Goal: Book appointment/travel/reservation

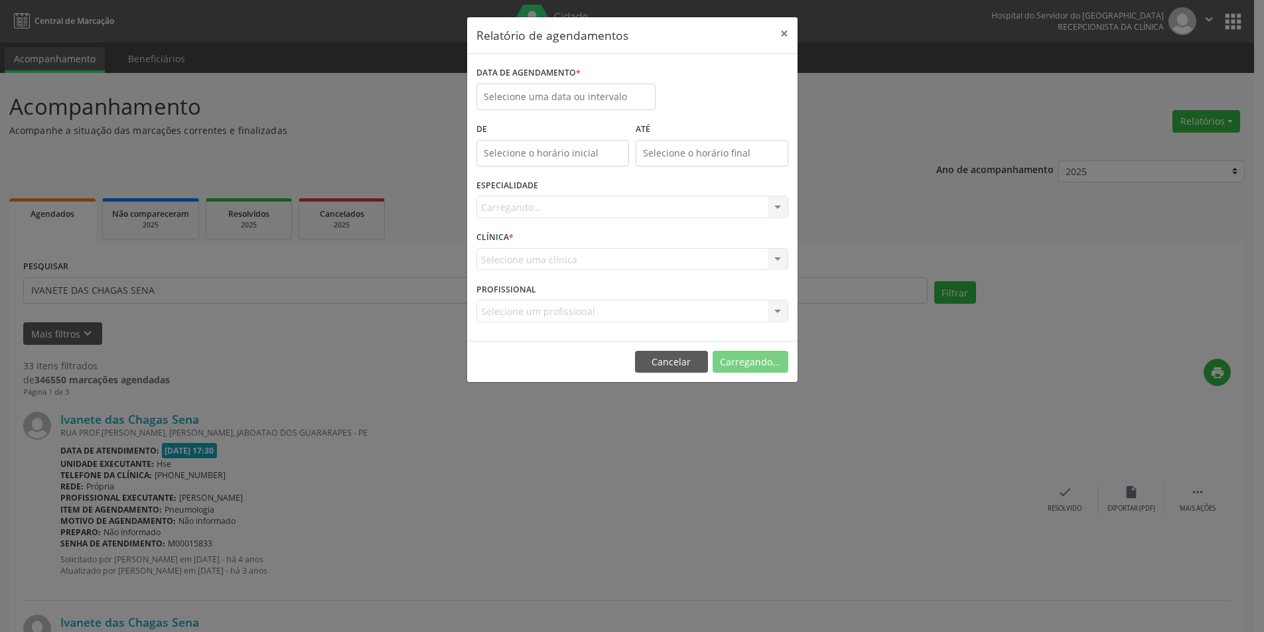
select select "7"
click at [616, 96] on input "text" at bounding box center [570, 97] width 179 height 27
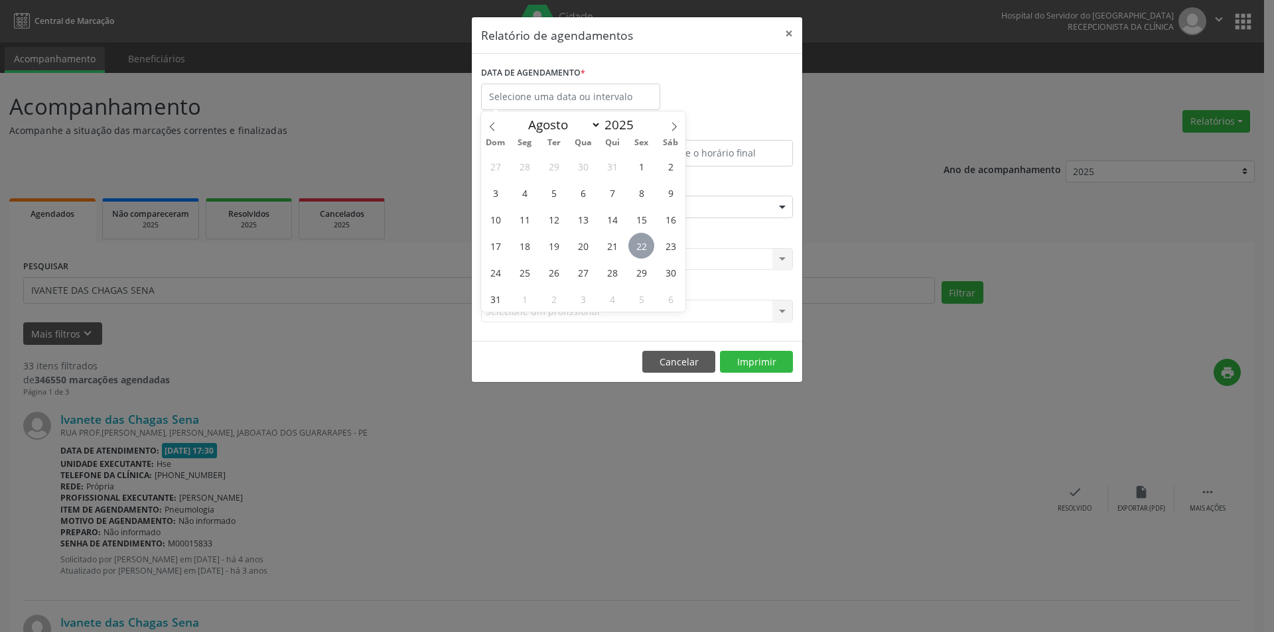
click at [641, 248] on span "22" at bounding box center [641, 246] width 26 height 26
type input "[DATE]"
click at [508, 298] on span "31" at bounding box center [495, 299] width 26 height 26
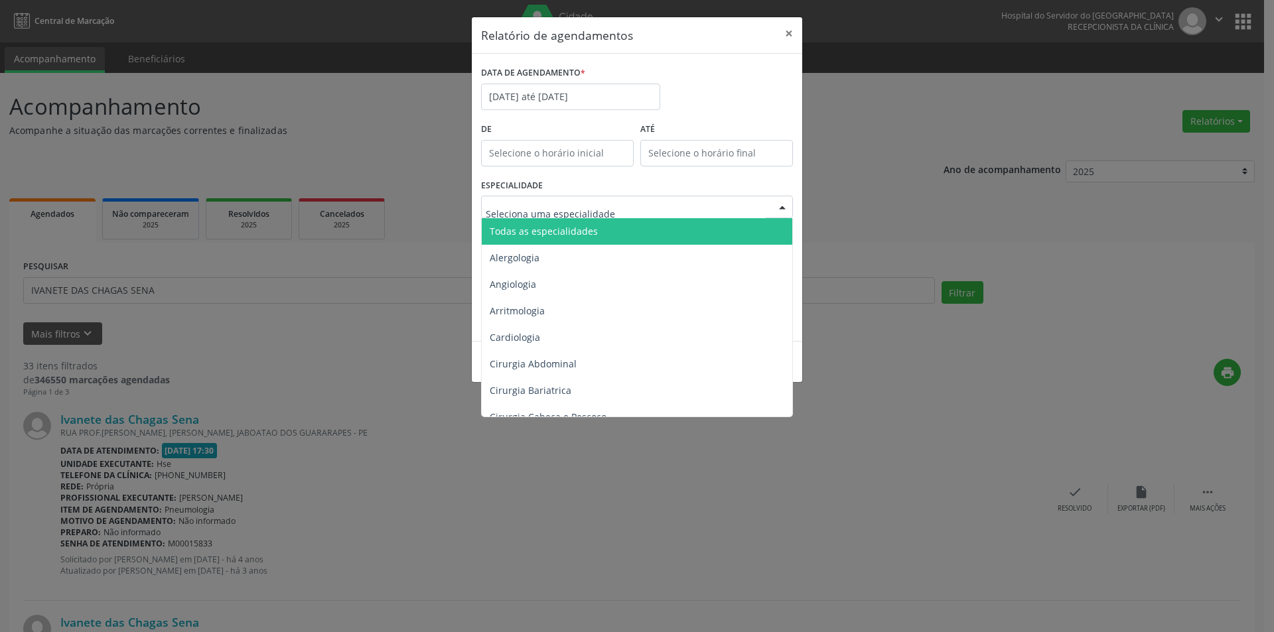
click at [631, 208] on div at bounding box center [637, 207] width 312 height 23
type input "FO"
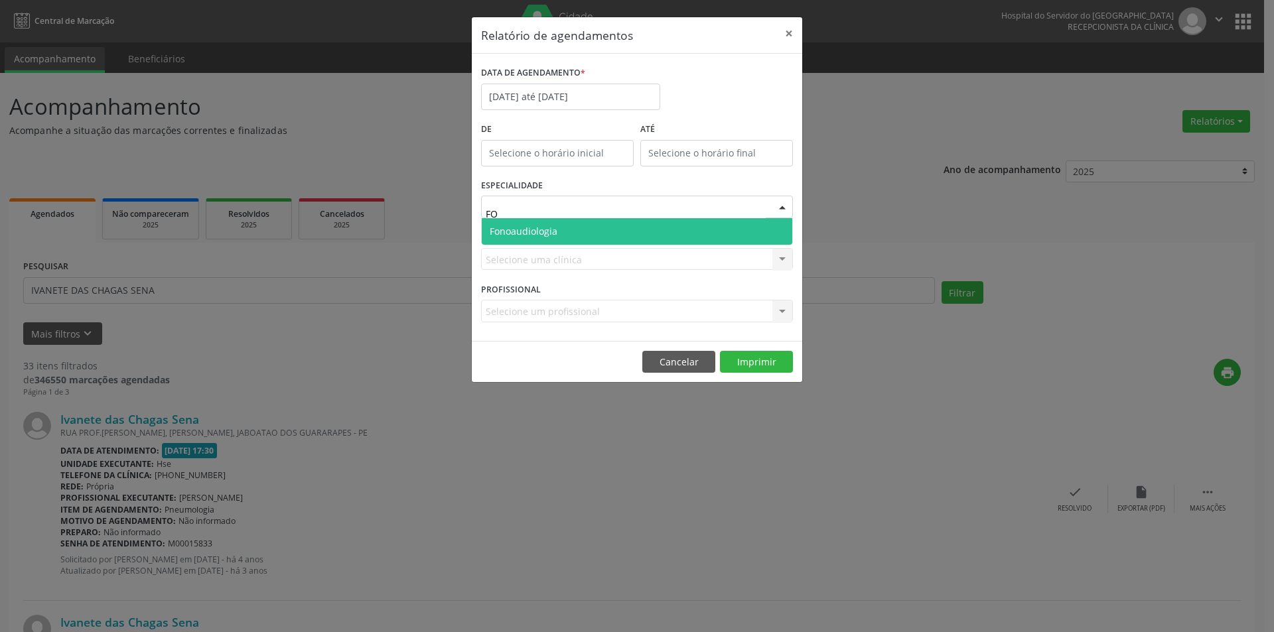
click at [565, 233] on span "Fonoaudiologia" at bounding box center [637, 231] width 310 height 27
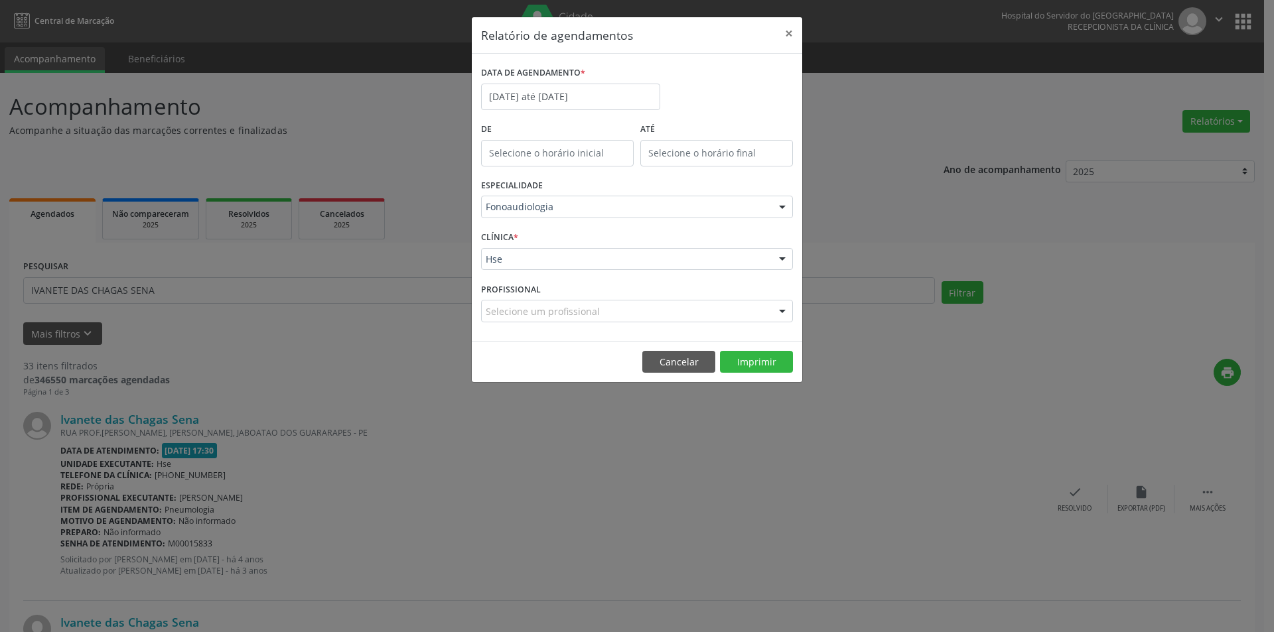
click at [786, 257] on div at bounding box center [782, 260] width 20 height 23
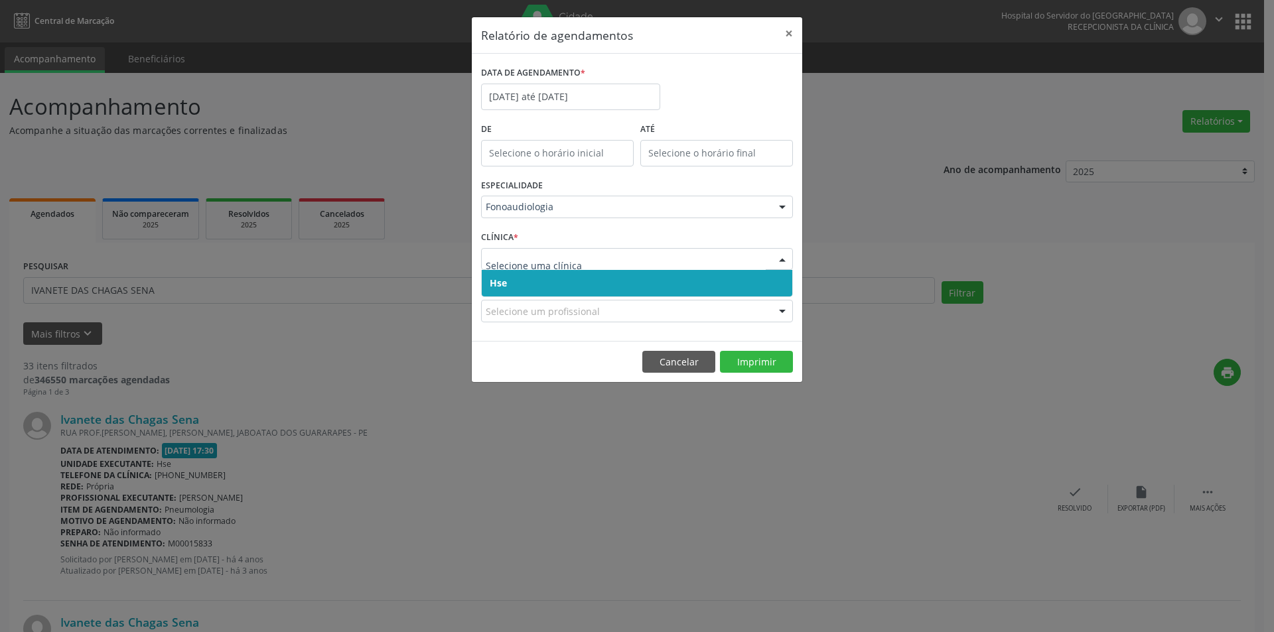
click at [565, 277] on span "Hse" at bounding box center [637, 283] width 310 height 27
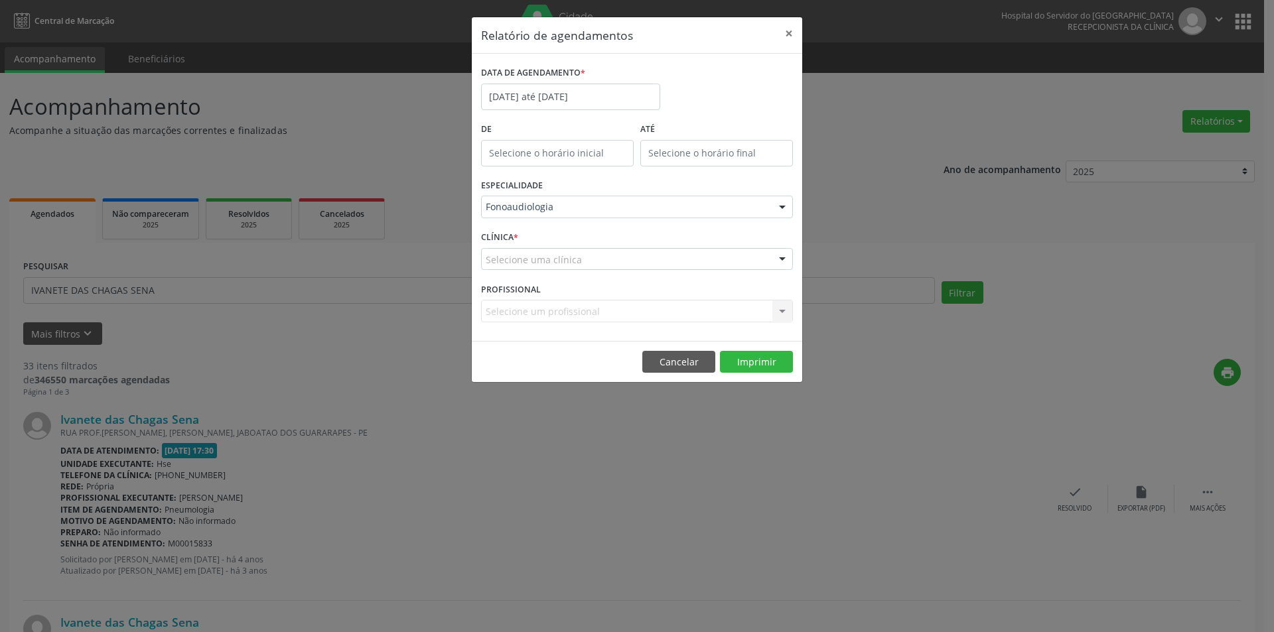
click at [782, 259] on div at bounding box center [782, 260] width 20 height 23
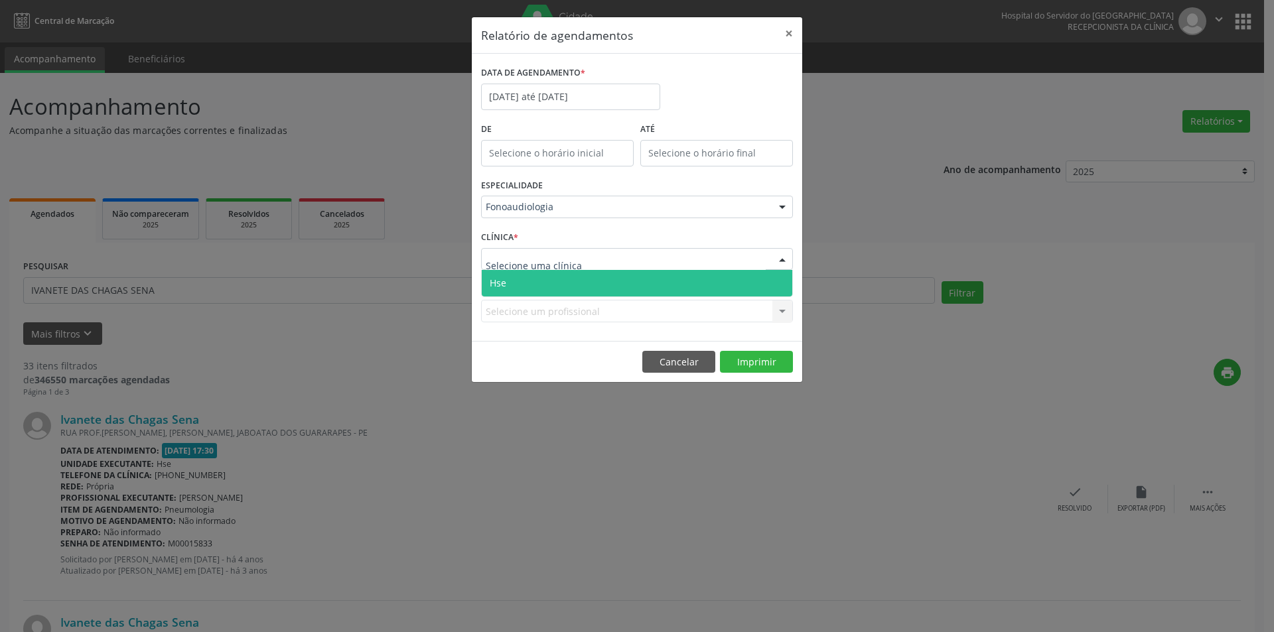
click at [592, 284] on span "Hse" at bounding box center [637, 283] width 310 height 27
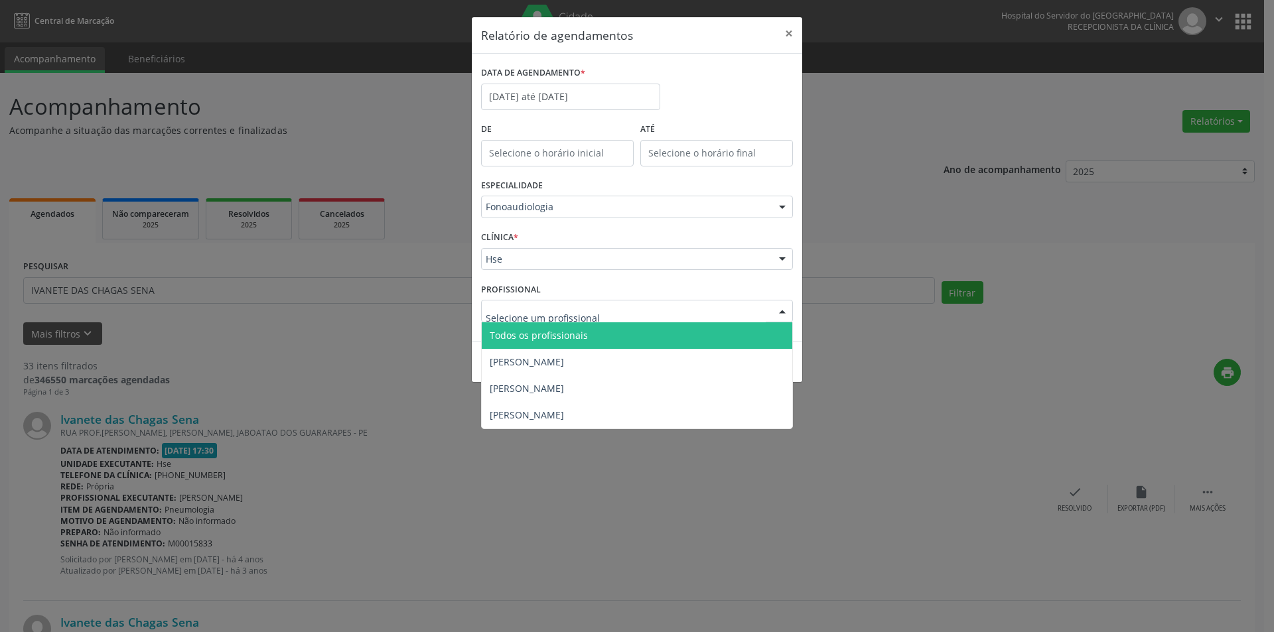
click at [606, 313] on div at bounding box center [637, 311] width 312 height 23
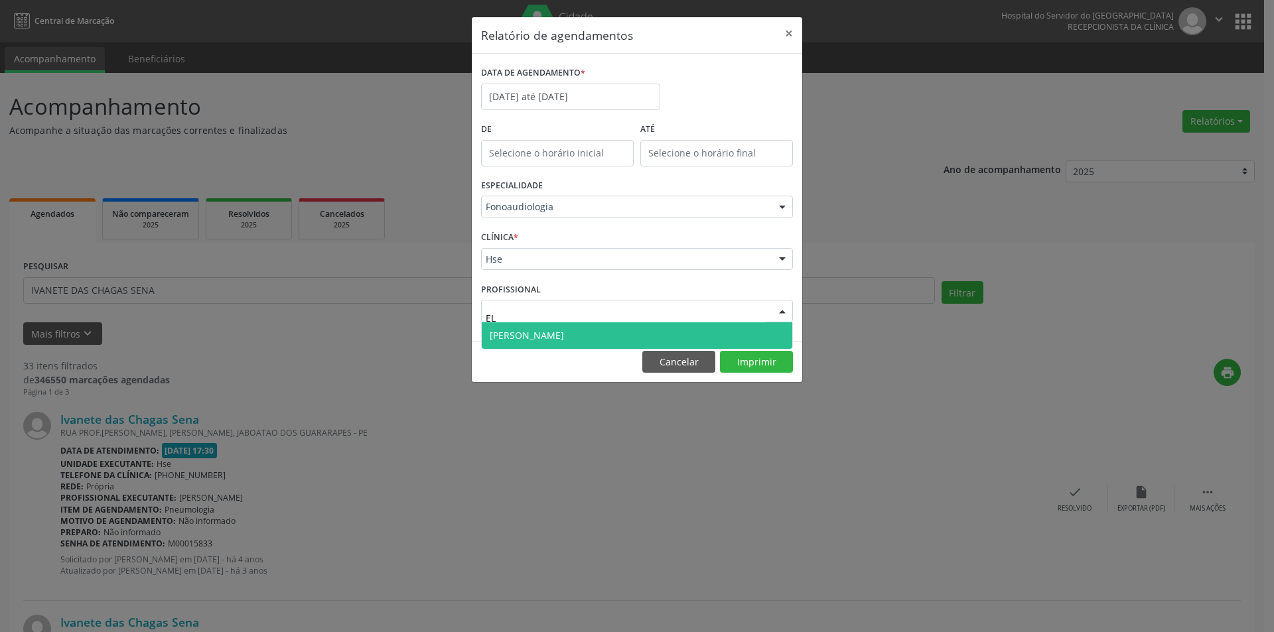
type input "ELI"
click at [560, 335] on span "[PERSON_NAME]" at bounding box center [527, 335] width 74 height 13
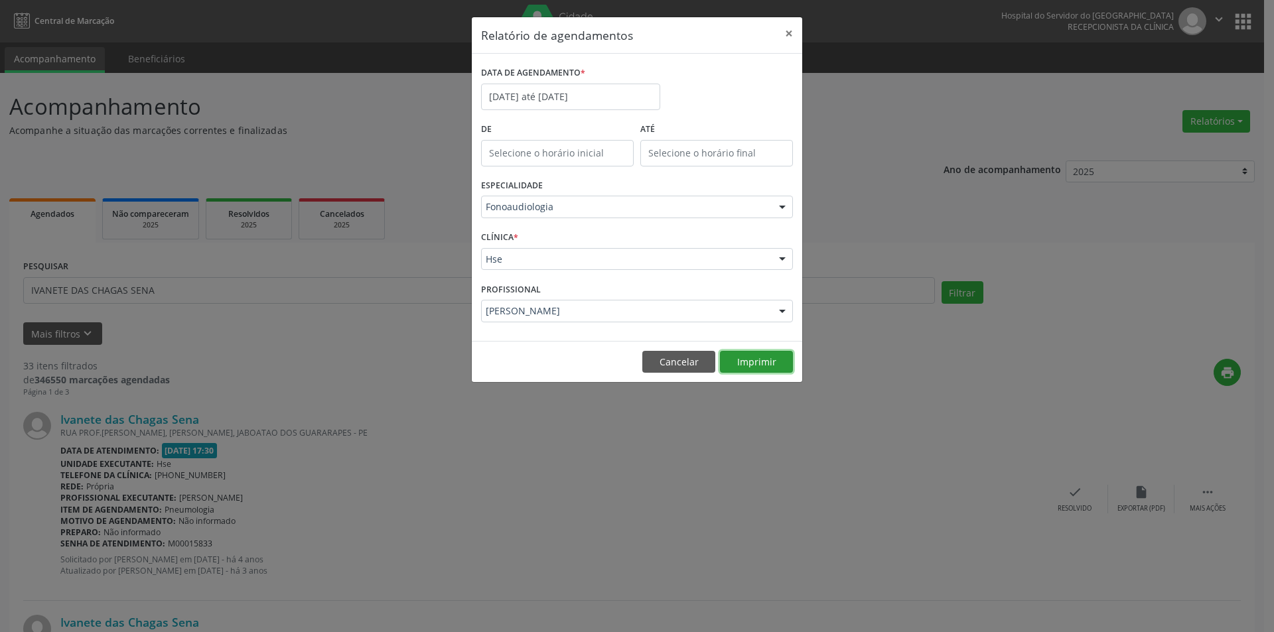
click at [748, 360] on button "Imprimir" at bounding box center [756, 362] width 73 height 23
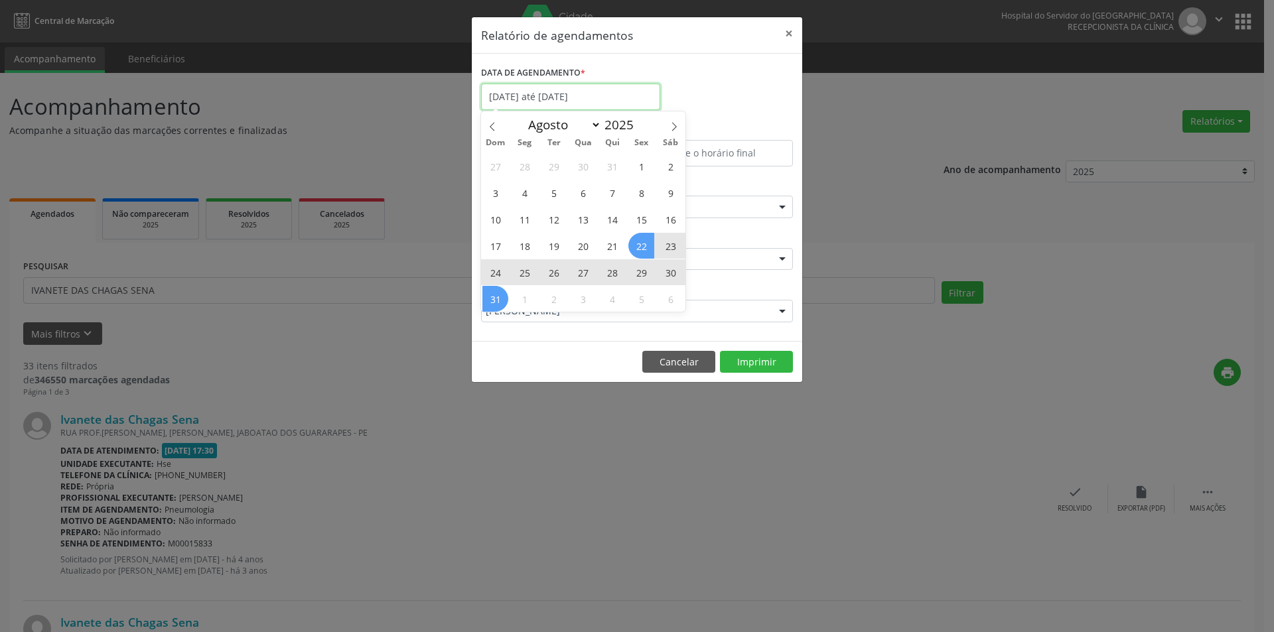
click at [624, 94] on input "[DATE] até [DATE]" at bounding box center [570, 97] width 179 height 27
click at [673, 125] on icon at bounding box center [673, 126] width 9 height 9
select select "8"
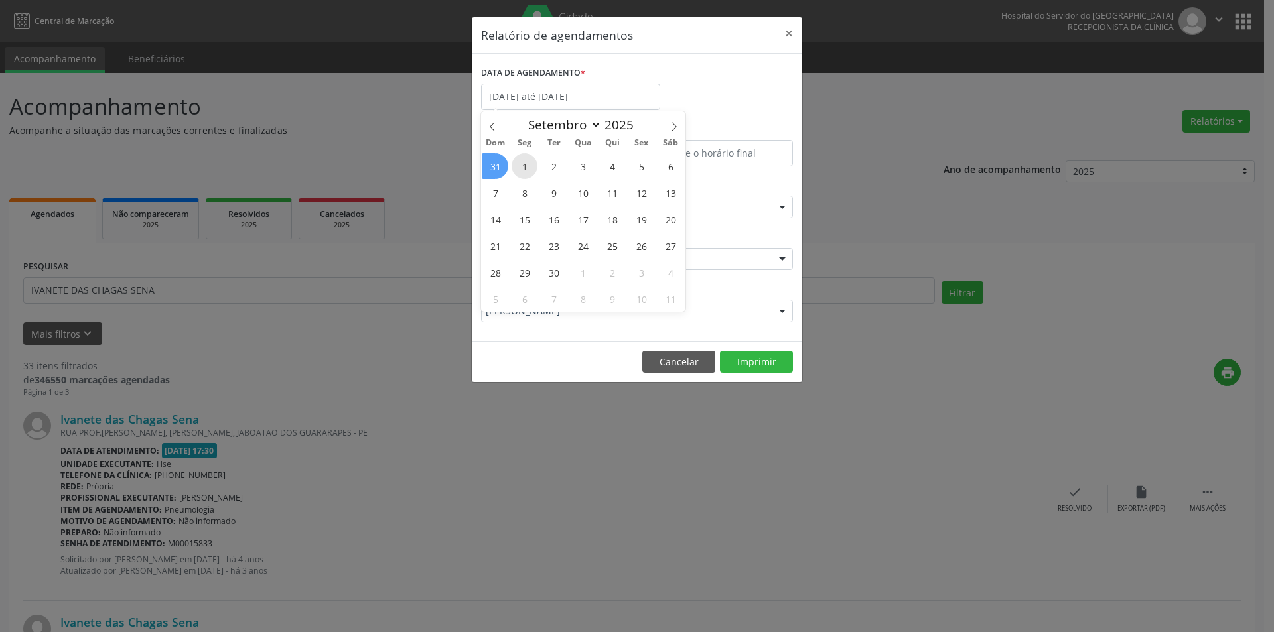
click at [525, 171] on span "1" at bounding box center [525, 166] width 26 height 26
type input "[DATE]"
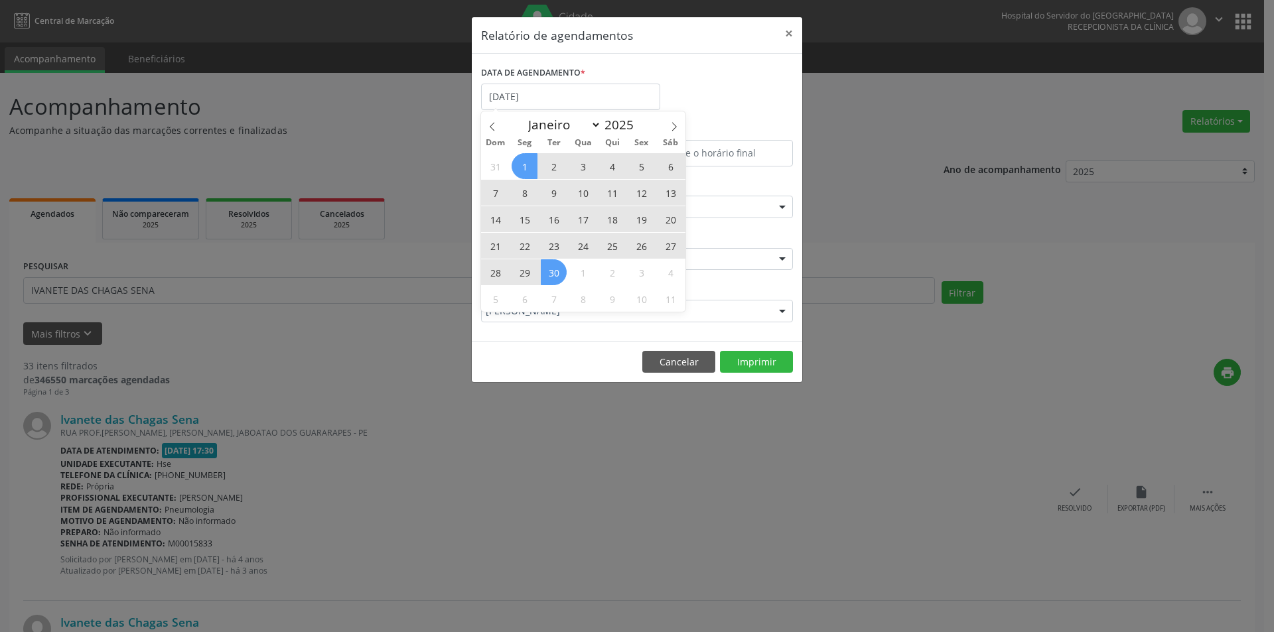
click at [557, 271] on span "30" at bounding box center [554, 272] width 26 height 26
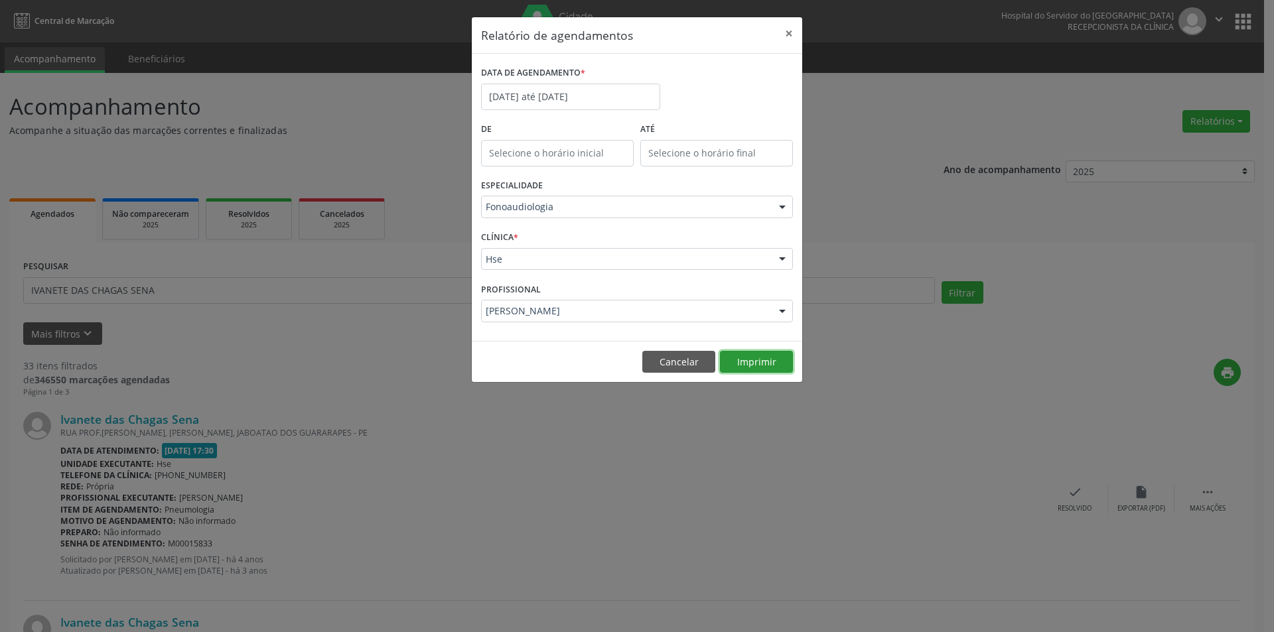
click at [741, 357] on button "Imprimir" at bounding box center [756, 362] width 73 height 23
